Goal: Task Accomplishment & Management: Use online tool/utility

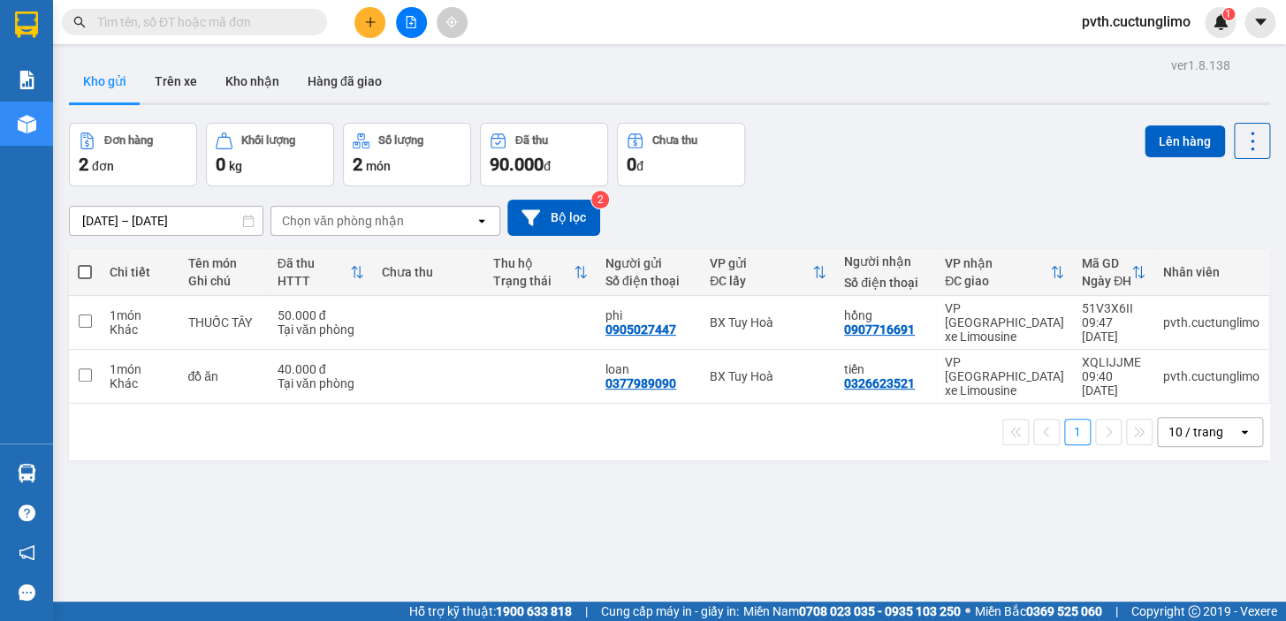
click at [359, 26] on button at bounding box center [369, 22] width 31 height 31
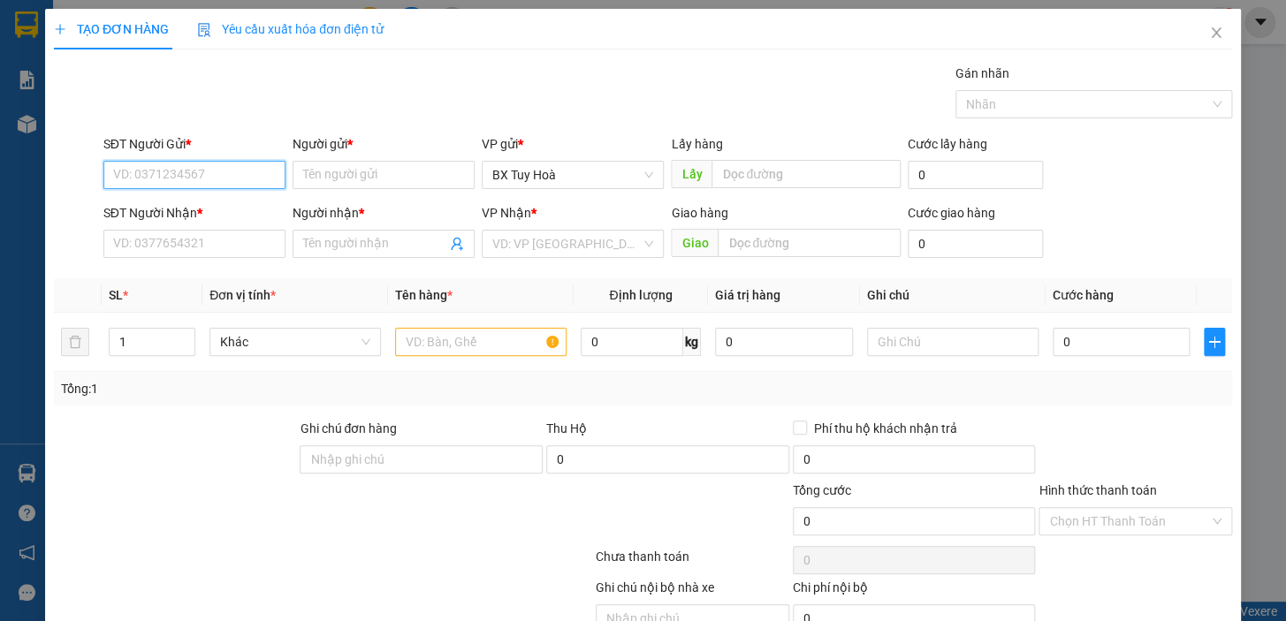
click at [274, 174] on input "SĐT Người Gửi *" at bounding box center [194, 175] width 182 height 28
click at [220, 206] on div "0395782688 - phú" at bounding box center [192, 210] width 159 height 19
type input "0395782688"
type input "phú"
type input "0905727306"
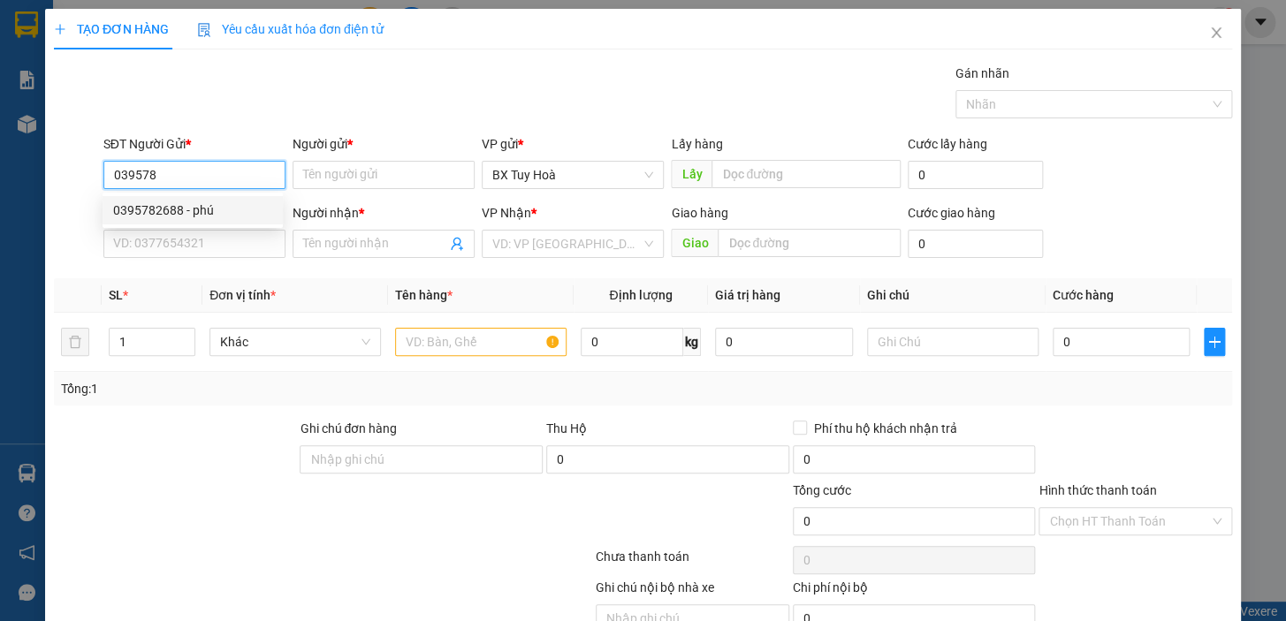
type input "PHÁT"
type input "40.000"
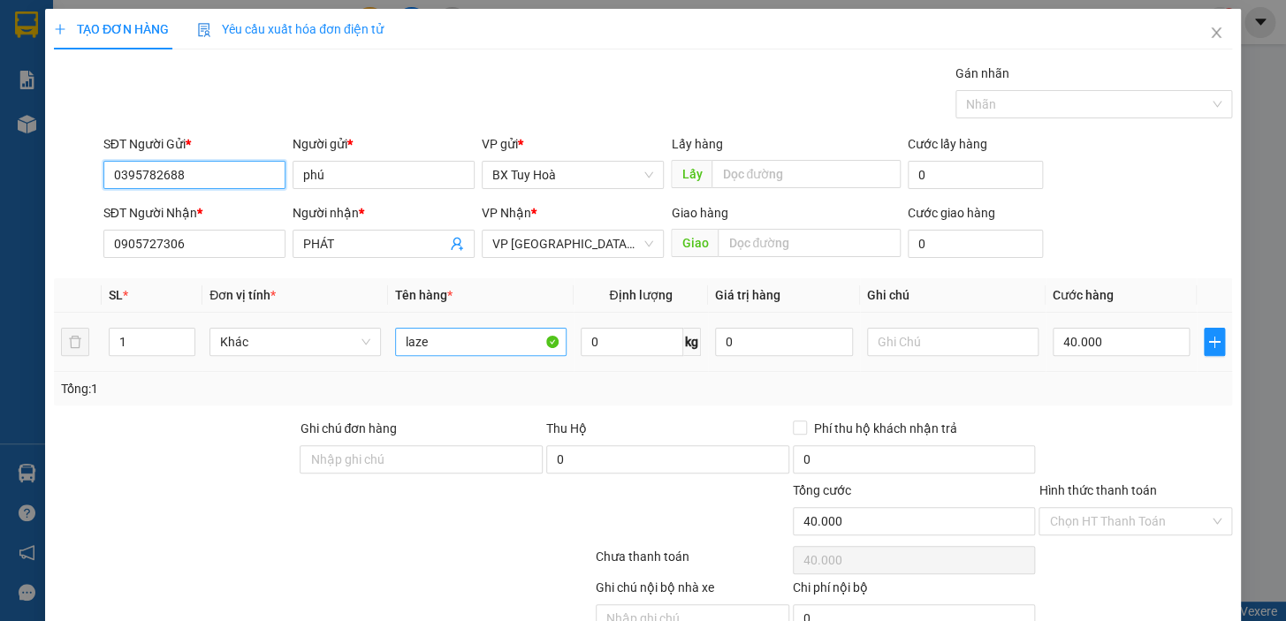
type input "0395782688"
drag, startPoint x: 467, startPoint y: 350, endPoint x: 111, endPoint y: 371, distance: 356.7
click at [112, 371] on div "SL * Đơn vị tính * Tên hàng * Định lượng Giá trị hàng Ghi chú Cước hàng 1 Khác …" at bounding box center [643, 341] width 1178 height 127
type input "thuỷ bình"
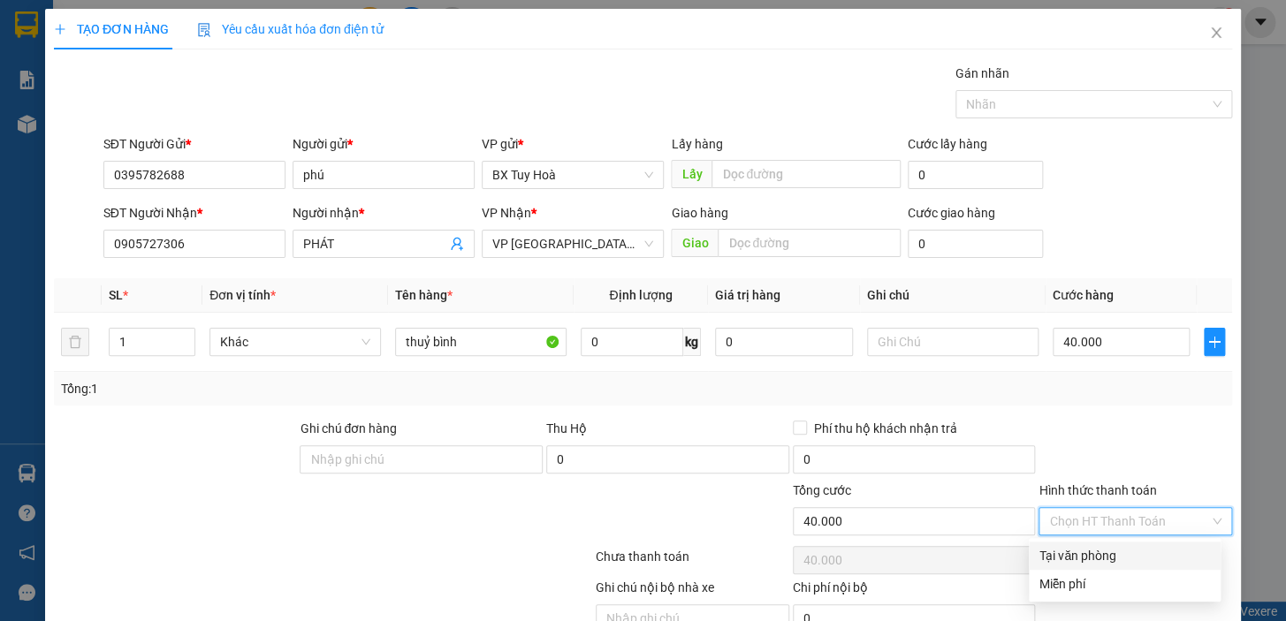
click at [1096, 523] on input "Hình thức thanh toán" at bounding box center [1129, 521] width 160 height 27
click at [1094, 543] on div "Tại văn phòng" at bounding box center [1124, 556] width 192 height 28
type input "0"
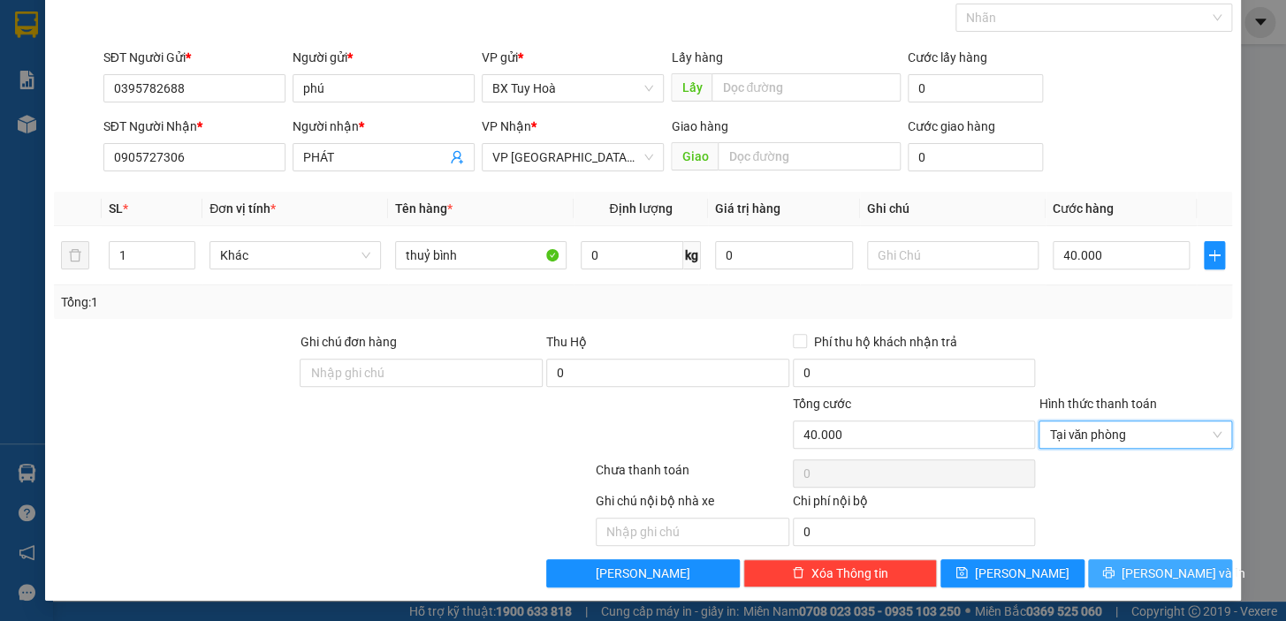
click at [1095, 565] on button "[PERSON_NAME] và In" at bounding box center [1160, 573] width 144 height 28
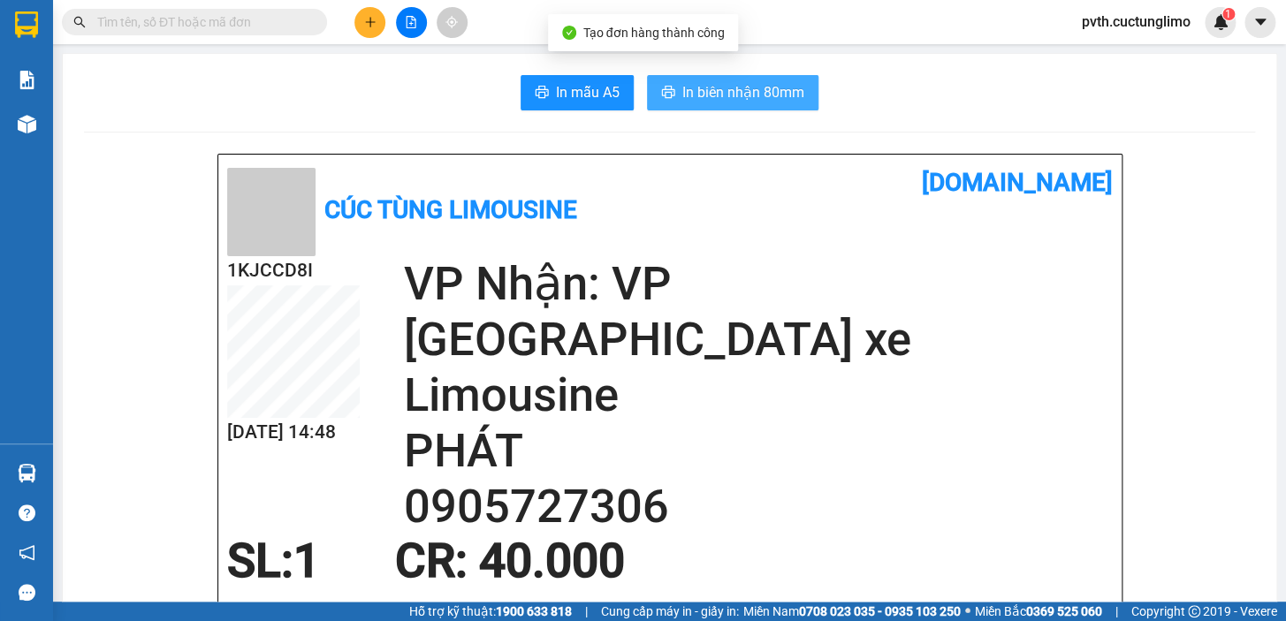
click at [742, 99] on span "In biên nhận 80mm" at bounding box center [743, 92] width 122 height 22
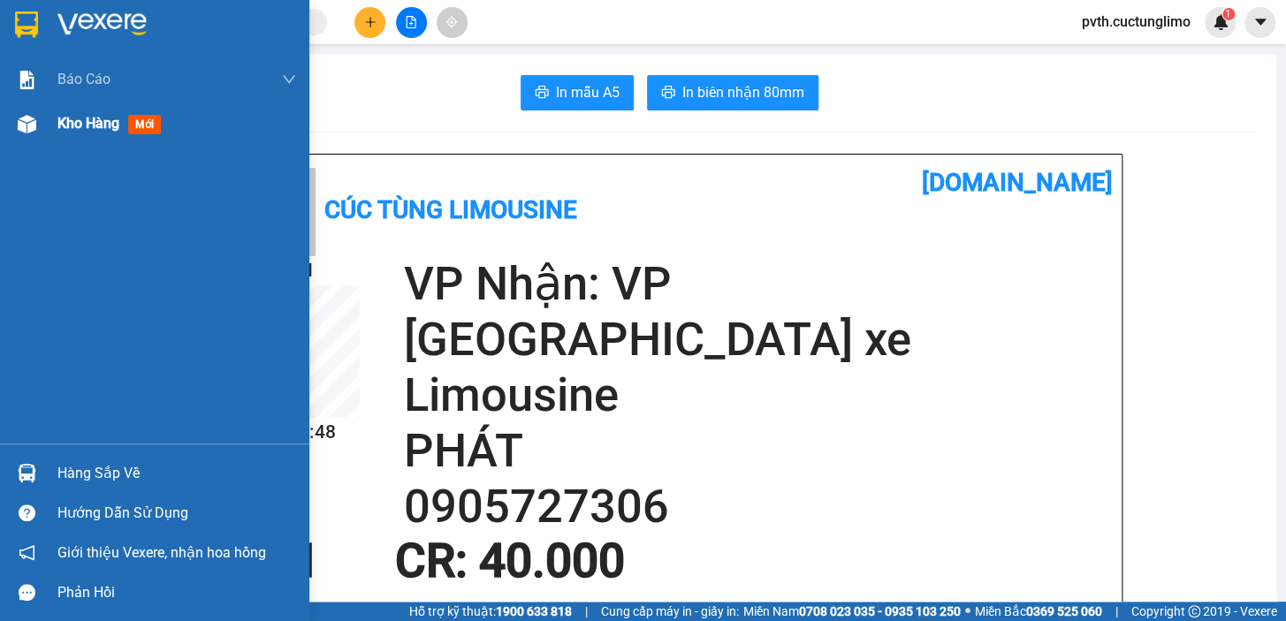
click at [111, 116] on span "Kho hàng" at bounding box center [88, 123] width 62 height 17
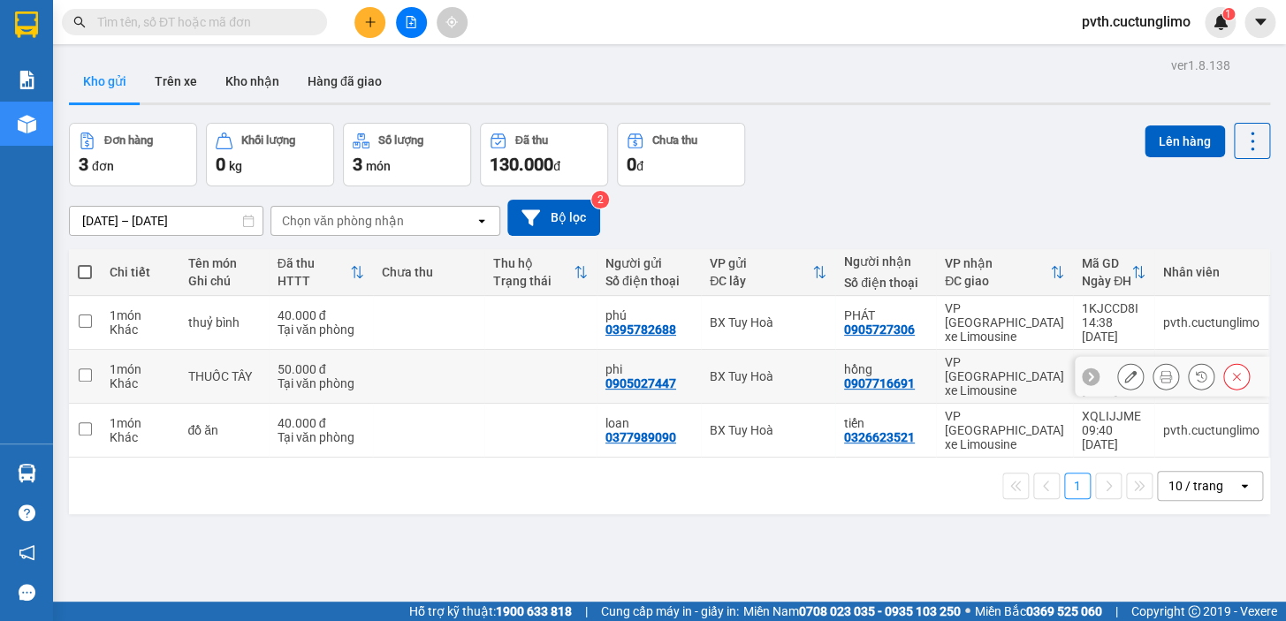
click at [84, 368] on input "checkbox" at bounding box center [85, 374] width 13 height 13
checkbox input "true"
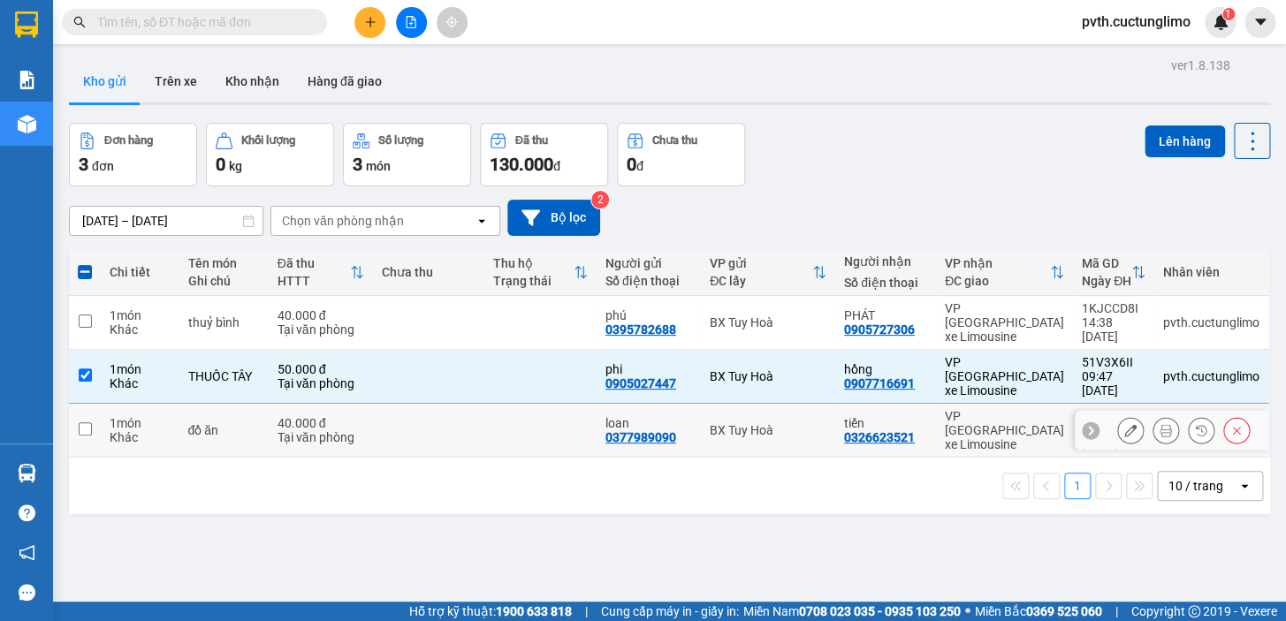
click at [89, 422] on input "checkbox" at bounding box center [85, 428] width 13 height 13
checkbox input "true"
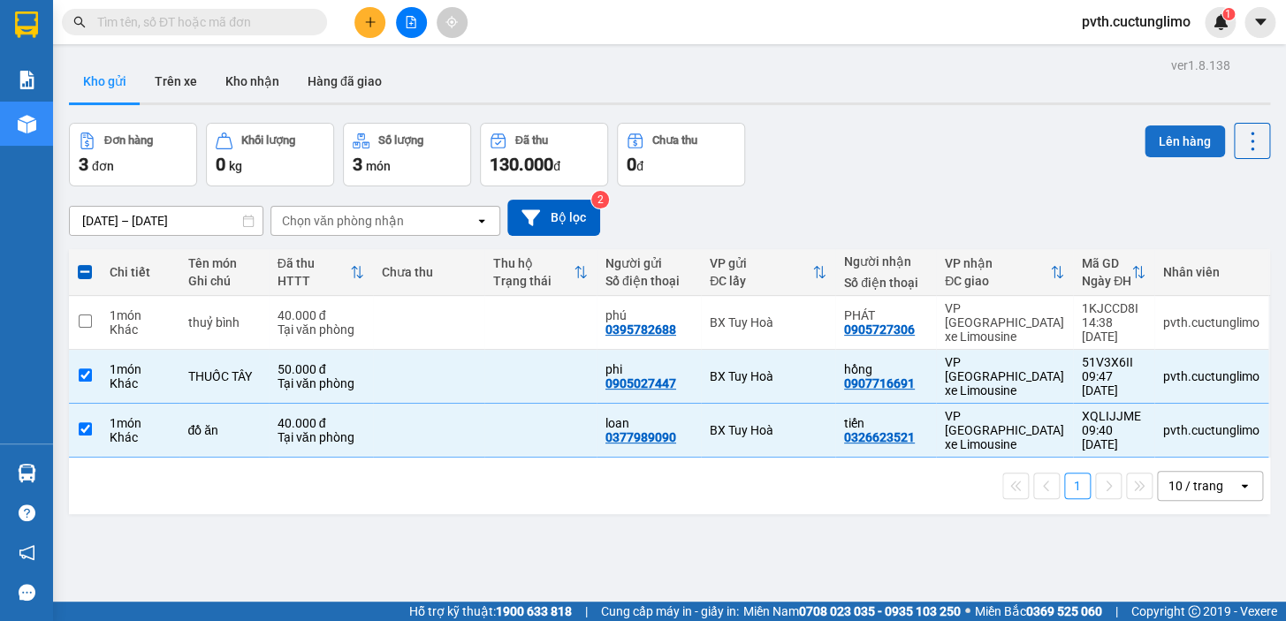
click at [1177, 135] on button "Lên hàng" at bounding box center [1184, 141] width 80 height 32
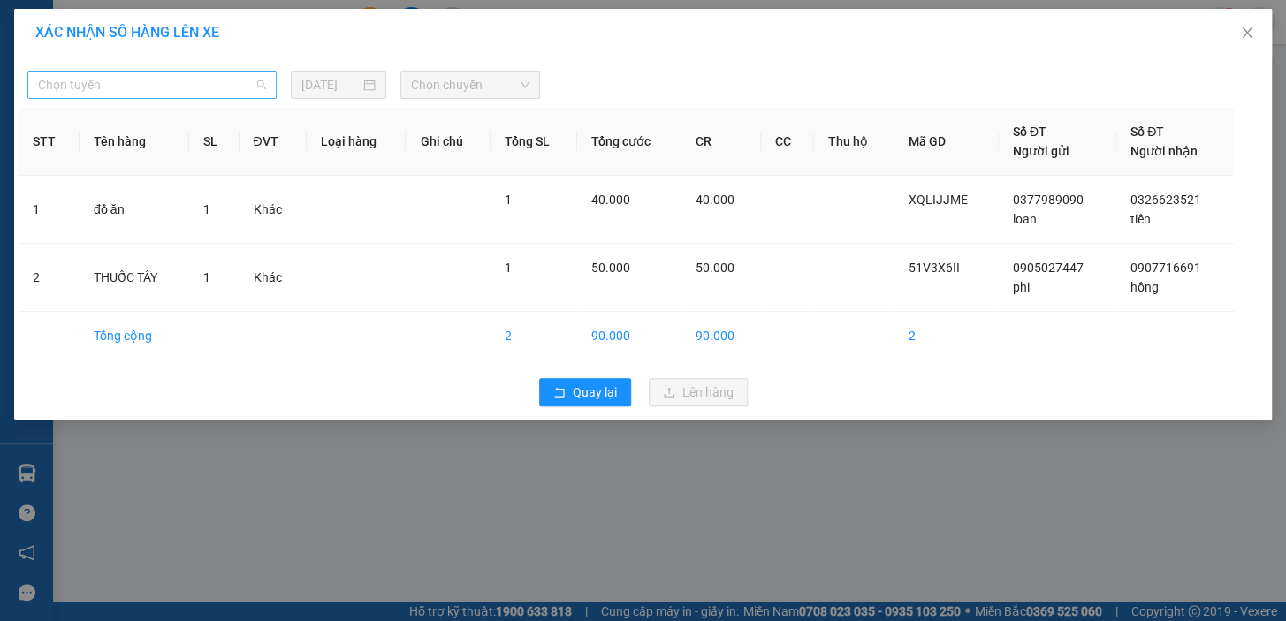
click at [239, 73] on span "Chọn tuyến" at bounding box center [152, 85] width 228 height 27
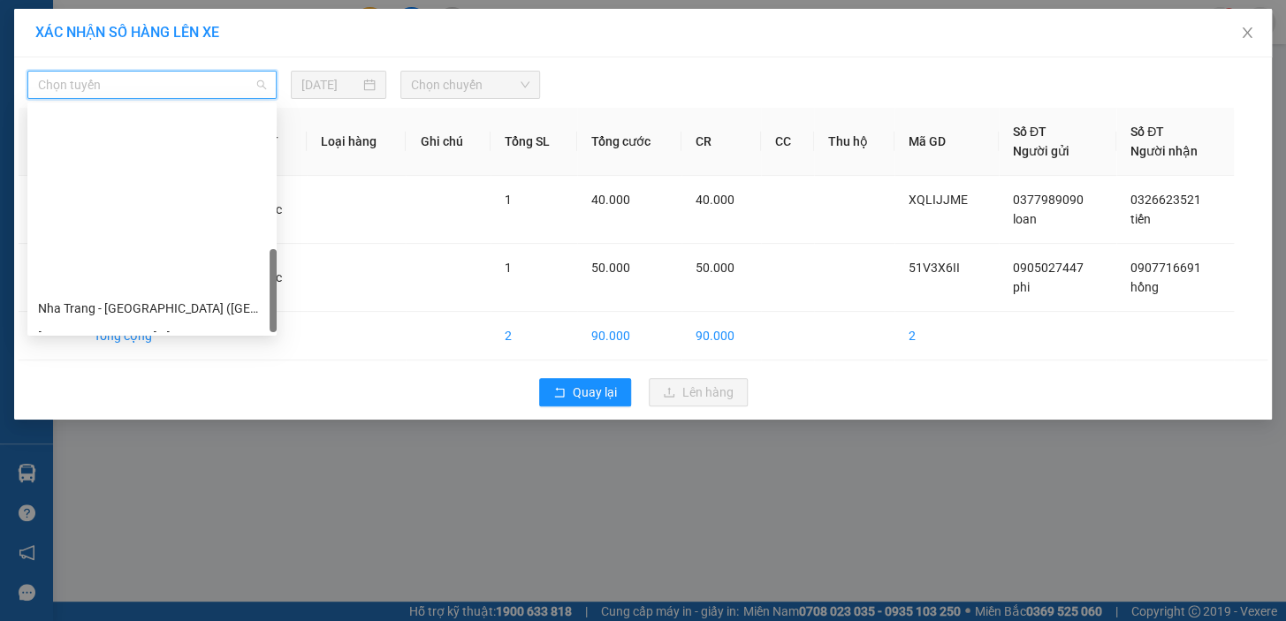
scroll to position [536, 0]
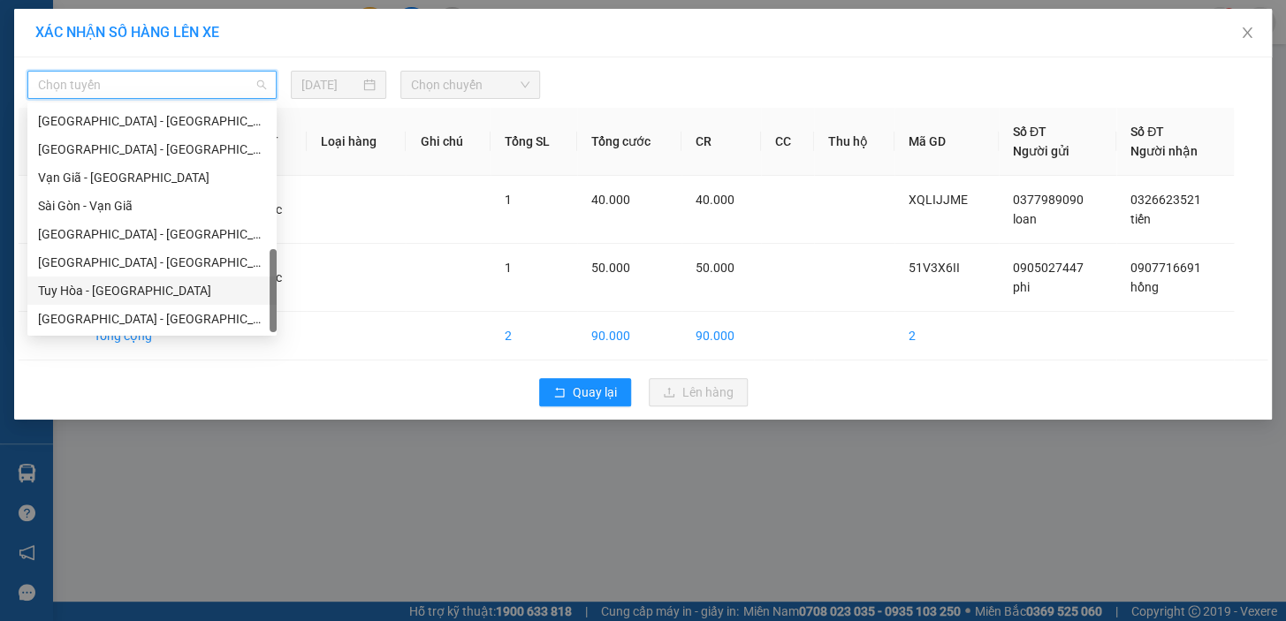
click at [169, 294] on div "Tuy Hòa - [GEOGRAPHIC_DATA]" at bounding box center [152, 290] width 228 height 19
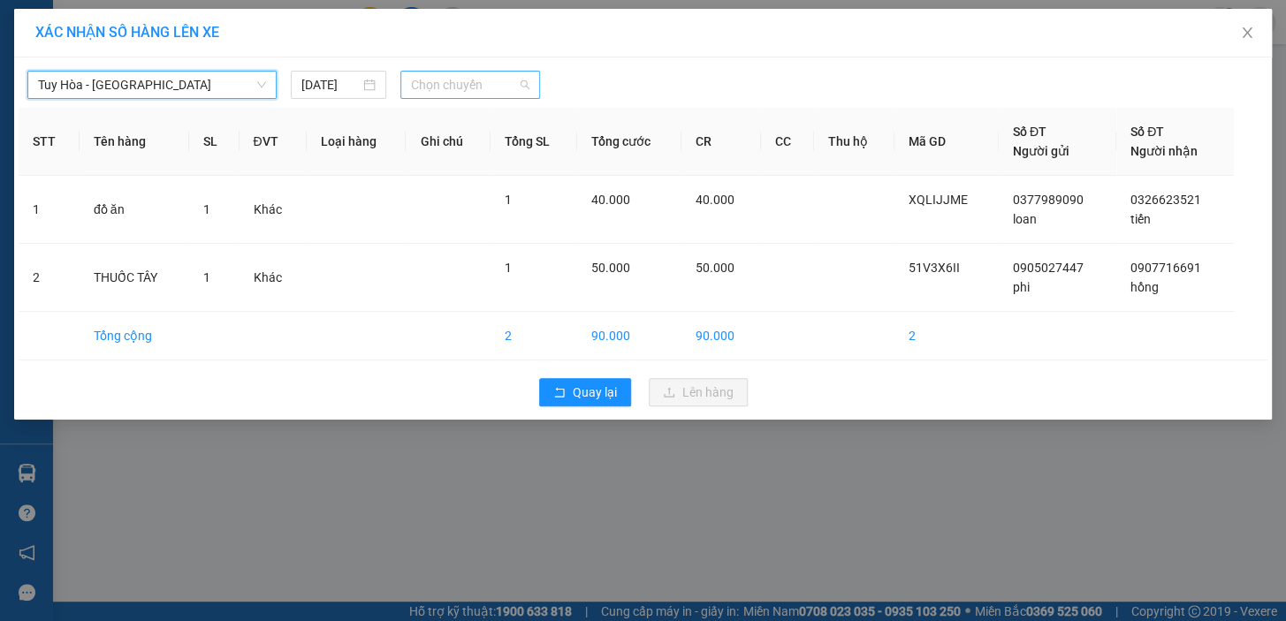
click at [466, 94] on span "Chọn chuyến" at bounding box center [470, 85] width 118 height 27
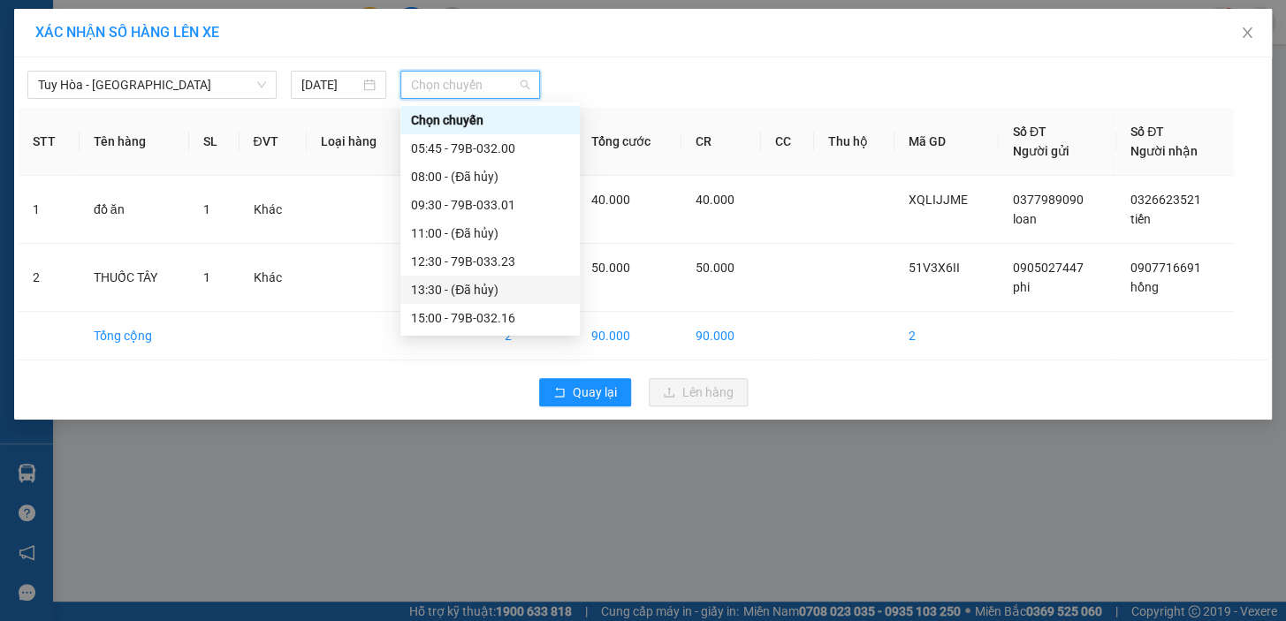
scroll to position [27, 0]
click at [504, 288] on div "15:00 - 79B-032.16" at bounding box center [490, 290] width 158 height 19
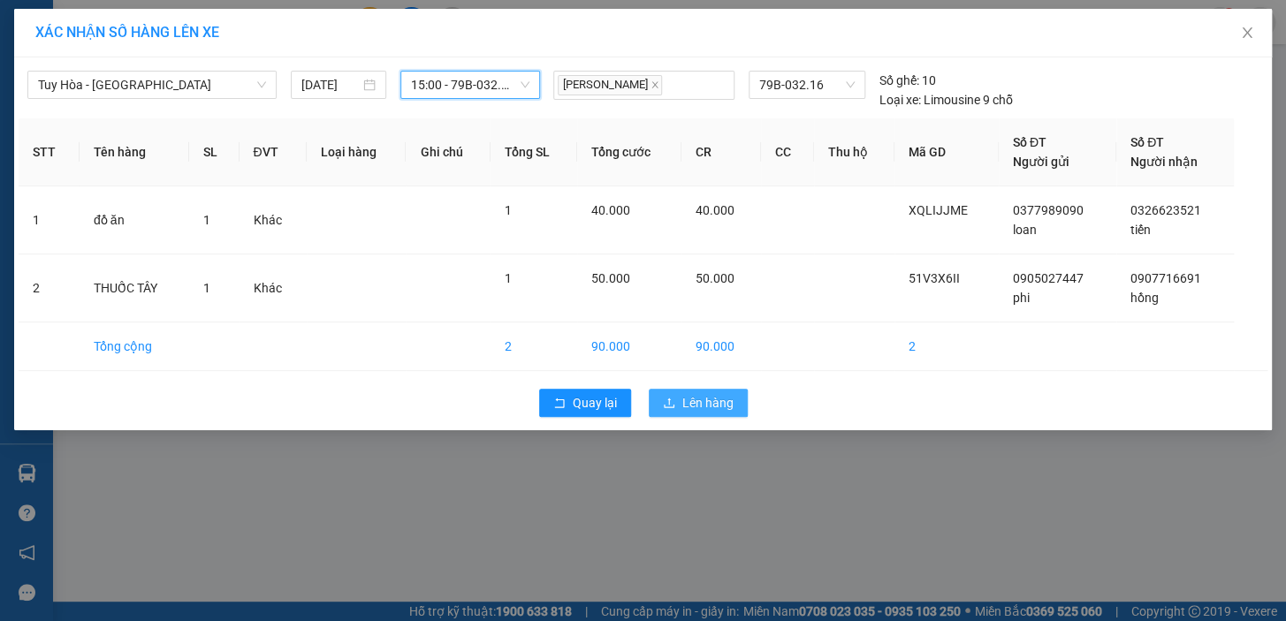
click at [704, 412] on span "Lên hàng" at bounding box center [707, 402] width 51 height 19
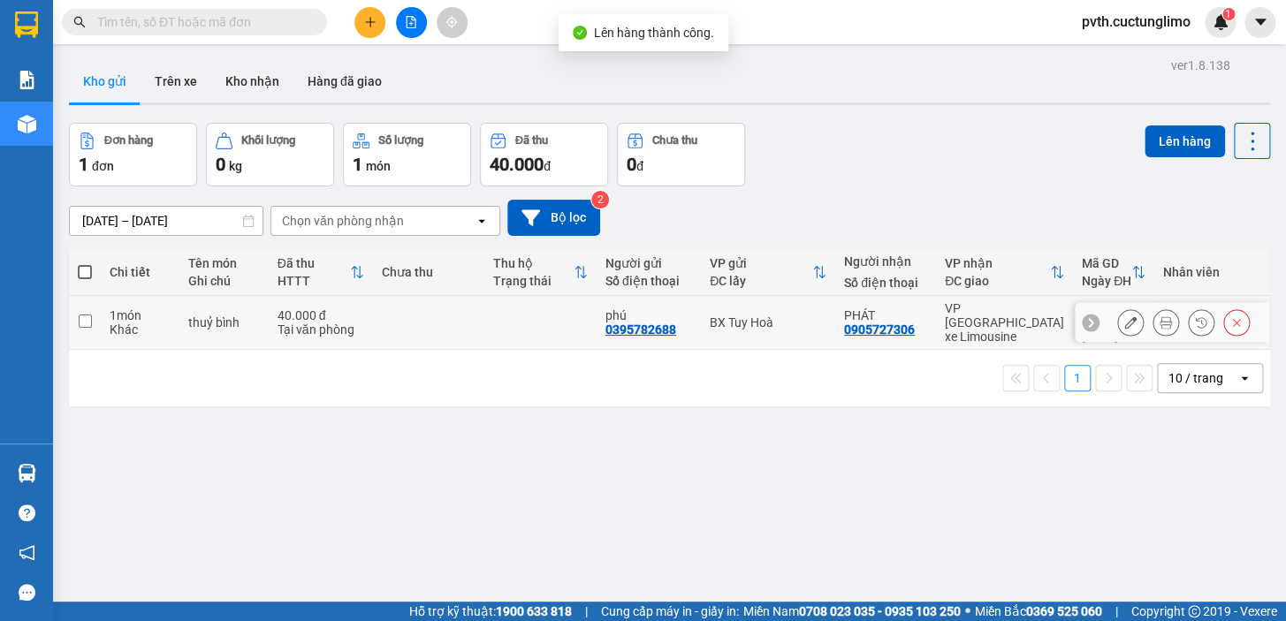
click at [89, 315] on input "checkbox" at bounding box center [85, 321] width 13 height 13
checkbox input "true"
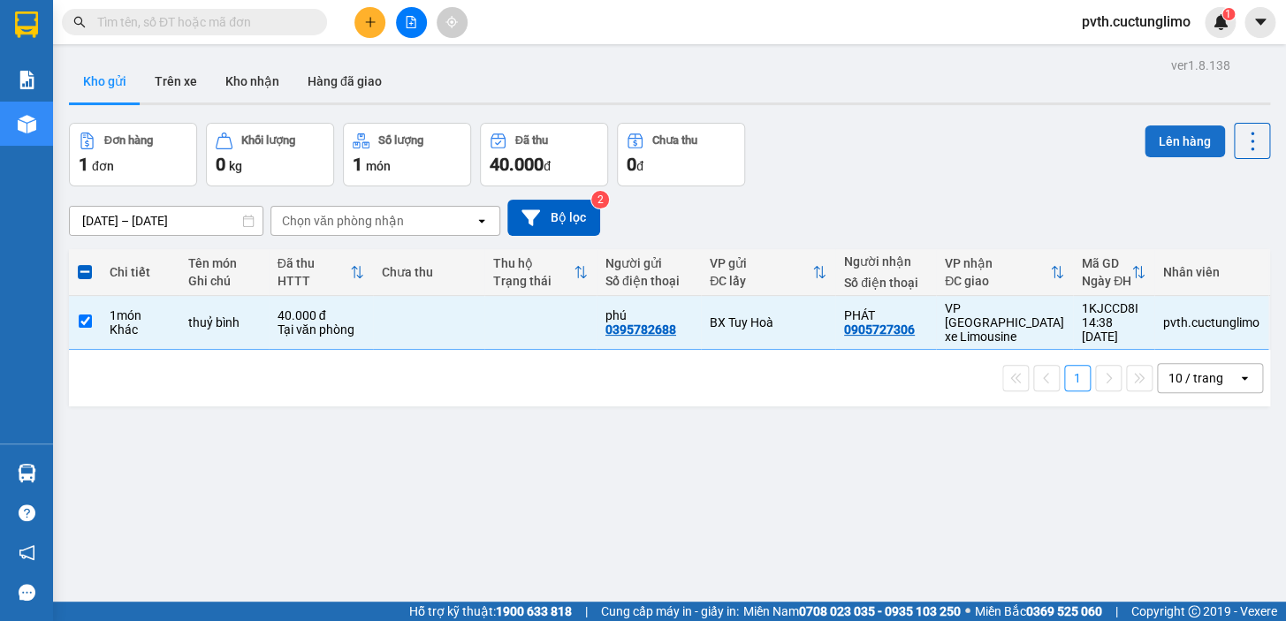
click at [1166, 141] on button "Lên hàng" at bounding box center [1184, 141] width 80 height 32
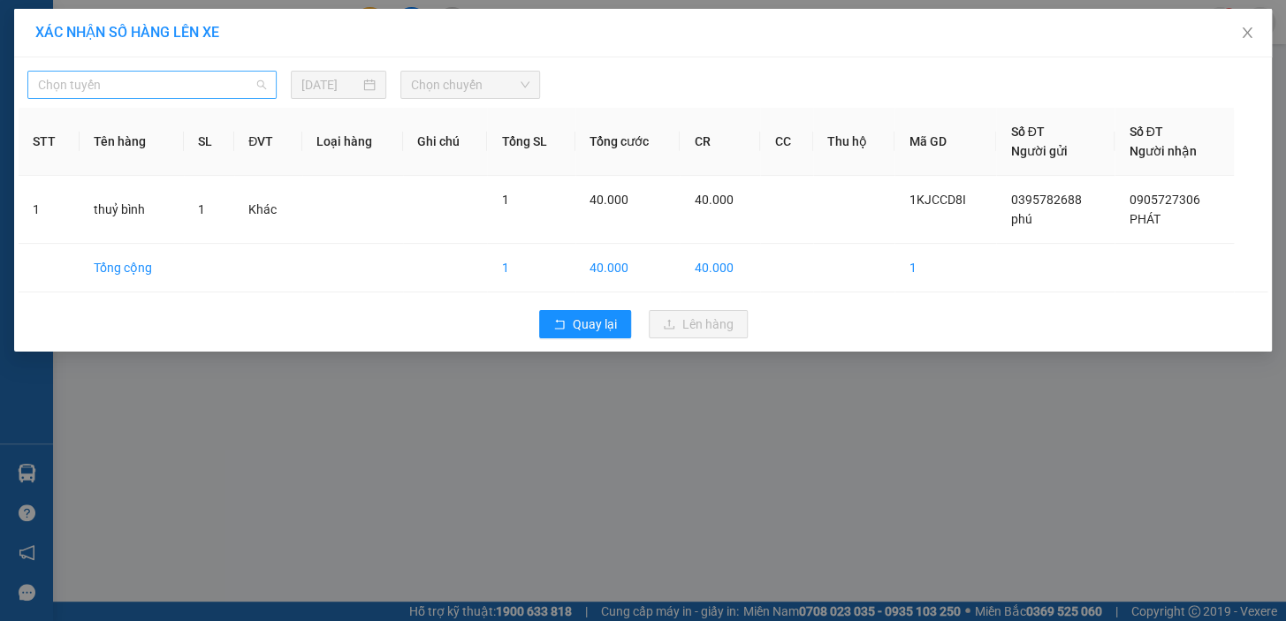
click at [166, 84] on span "Chọn tuyến" at bounding box center [152, 85] width 228 height 27
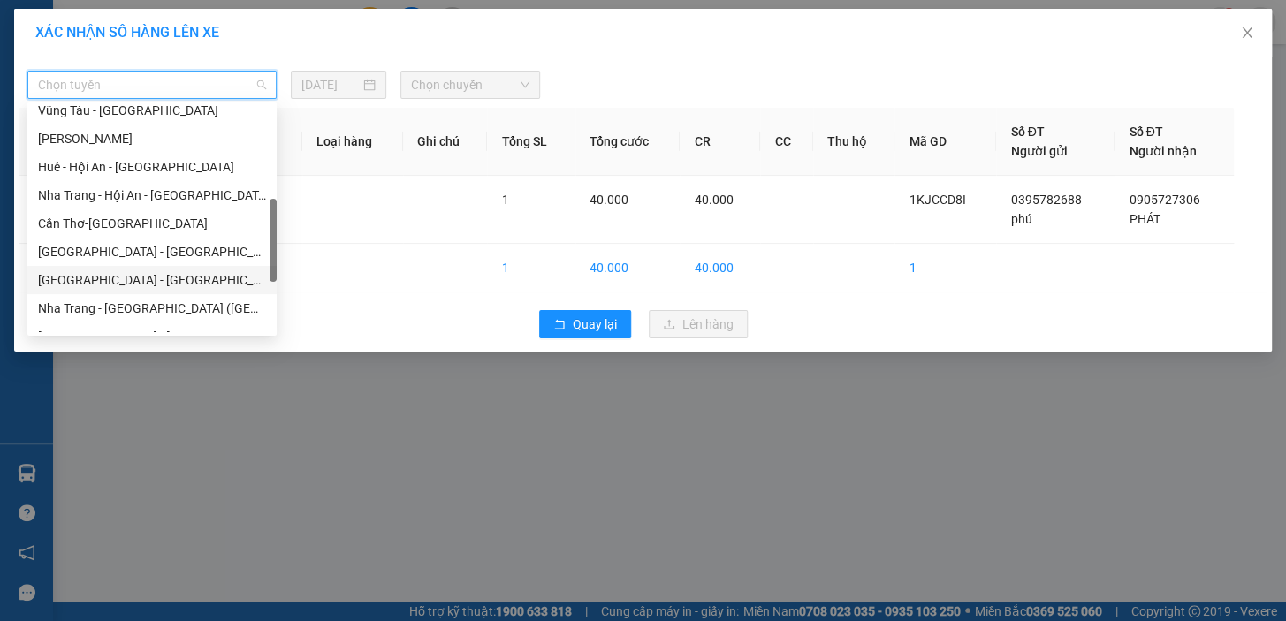
scroll to position [536, 0]
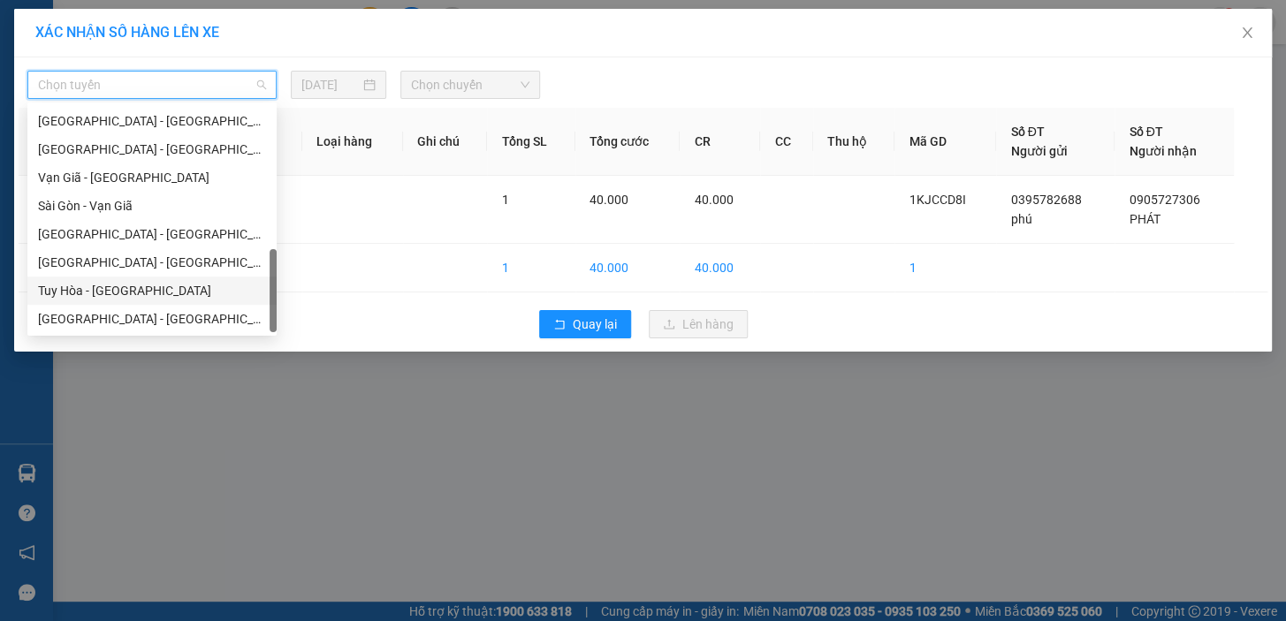
click at [148, 291] on div "Tuy Hòa - [GEOGRAPHIC_DATA]" at bounding box center [152, 290] width 228 height 19
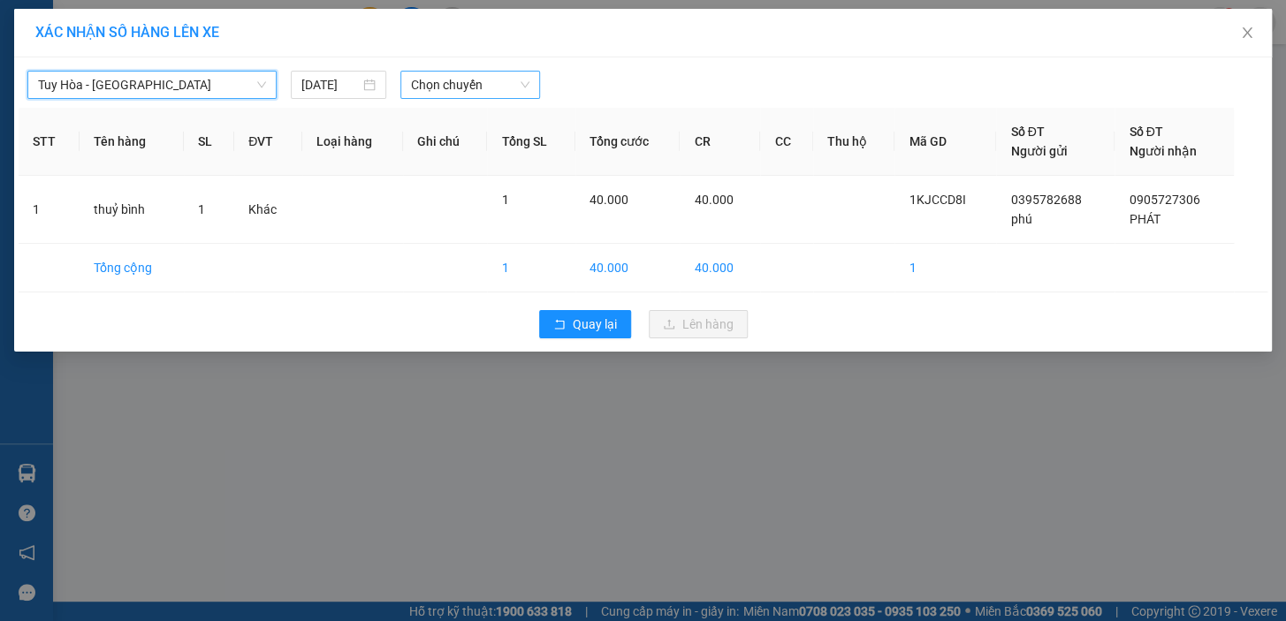
click at [465, 94] on span "Chọn chuyến" at bounding box center [470, 85] width 118 height 27
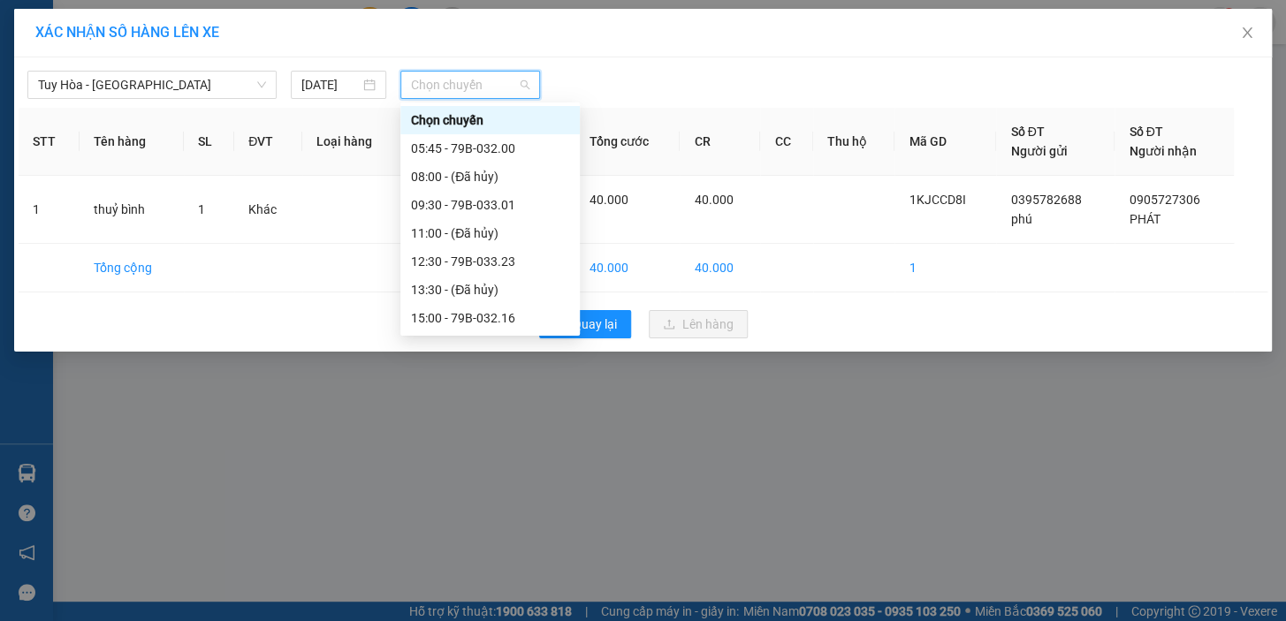
scroll to position [27, 0]
click at [519, 236] on div "12:30 - 79B-033.23" at bounding box center [490, 233] width 158 height 19
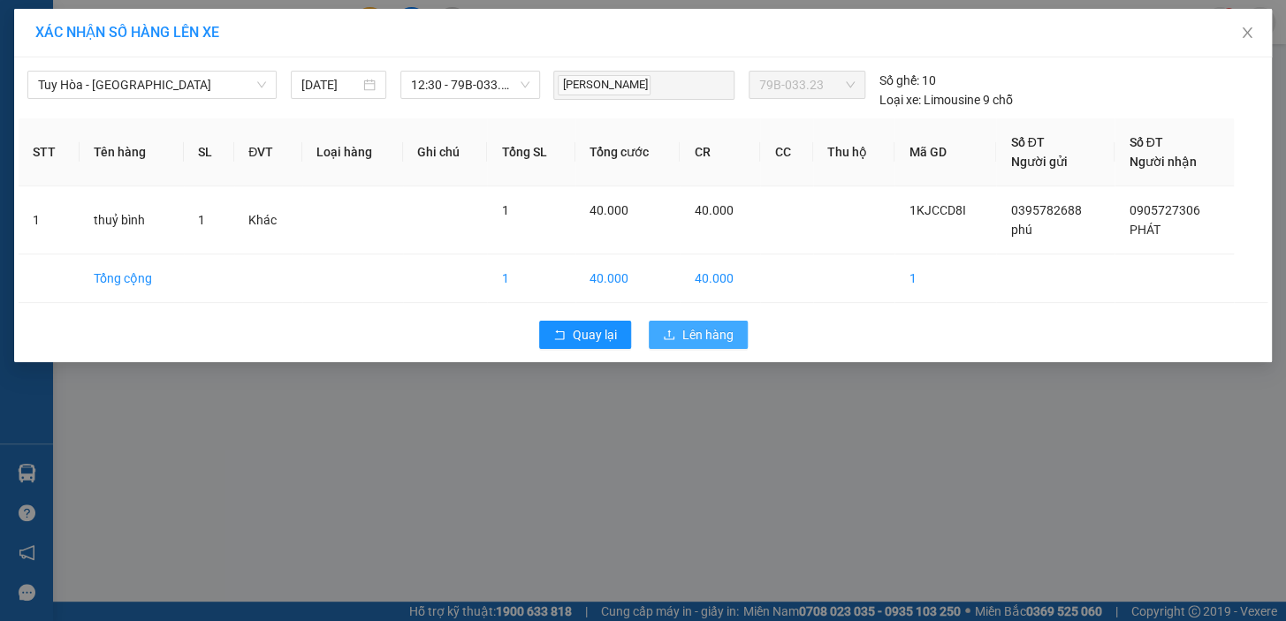
click at [724, 342] on span "Lên hàng" at bounding box center [707, 334] width 51 height 19
